Goal: Information Seeking & Learning: Learn about a topic

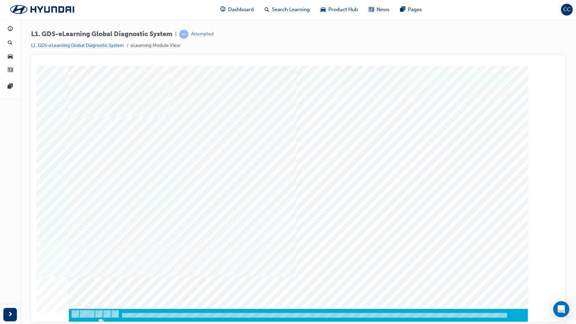
drag, startPoint x: 380, startPoint y: 112, endPoint x: 374, endPoint y: 114, distance: 6.3
drag, startPoint x: 324, startPoint y: 113, endPoint x: 328, endPoint y: 117, distance: 4.8
